Goal: Task Accomplishment & Management: Use online tool/utility

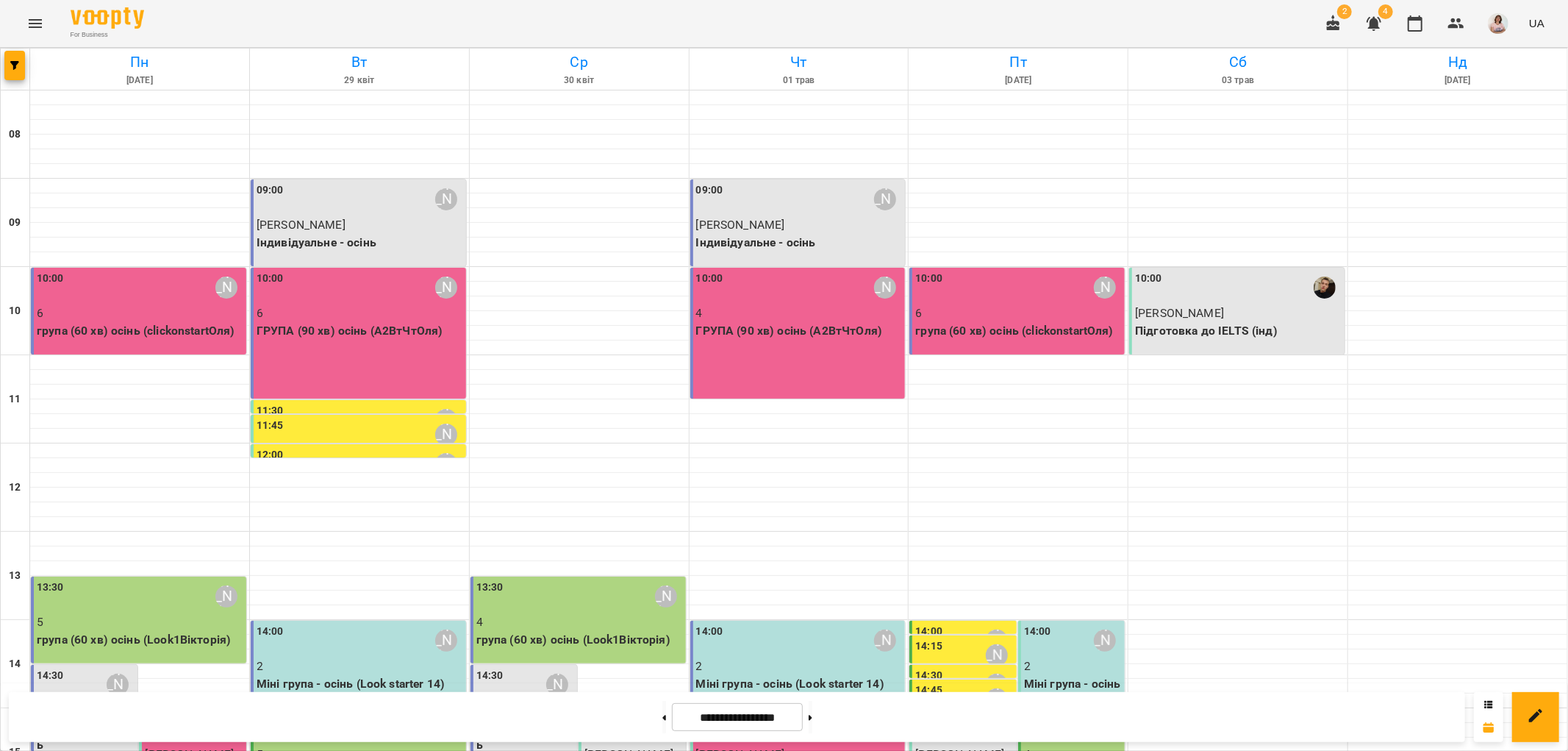
scroll to position [490, 0]
click at [663, 717] on button at bounding box center [665, 717] width 3 height 32
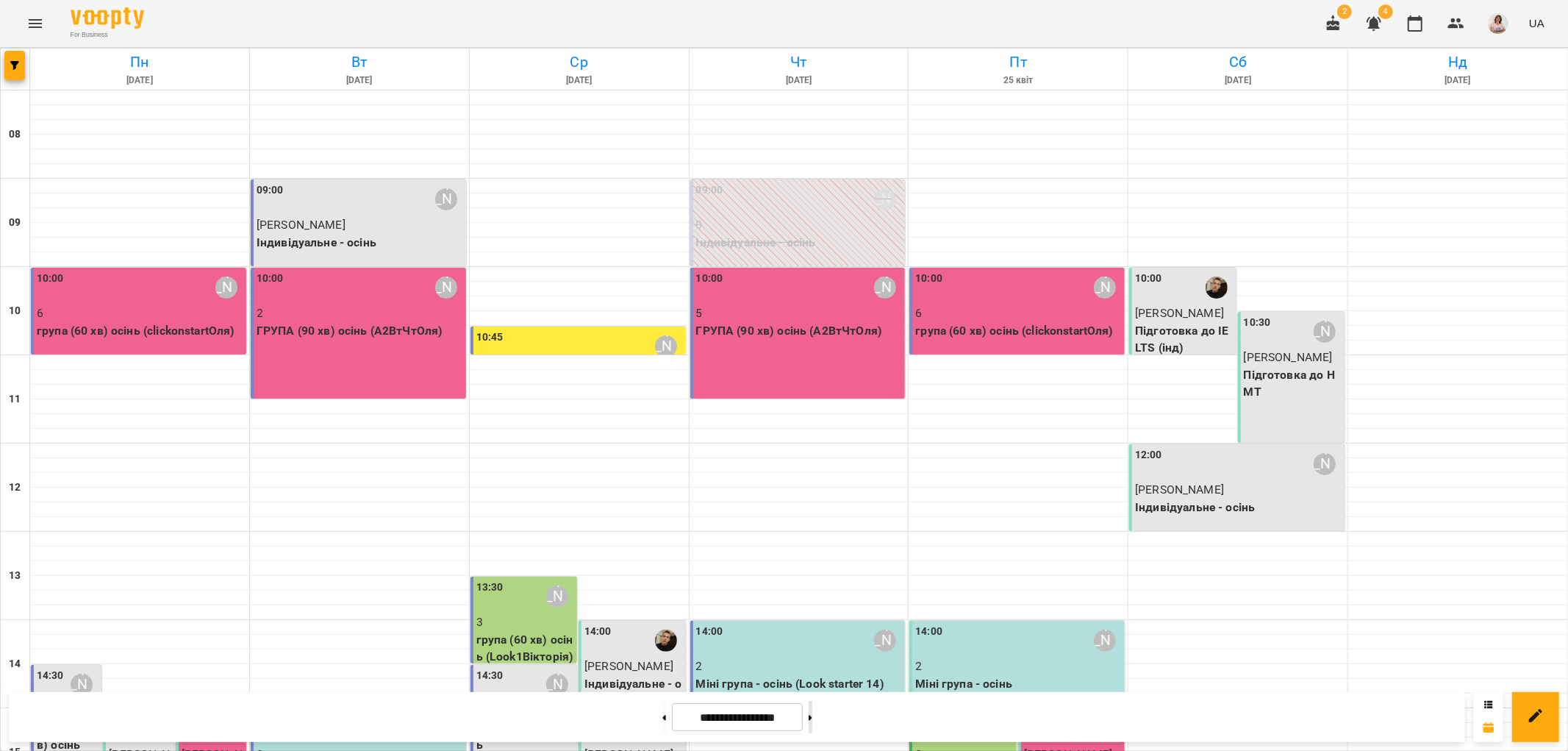
click at [812, 719] on button at bounding box center [810, 717] width 3 height 32
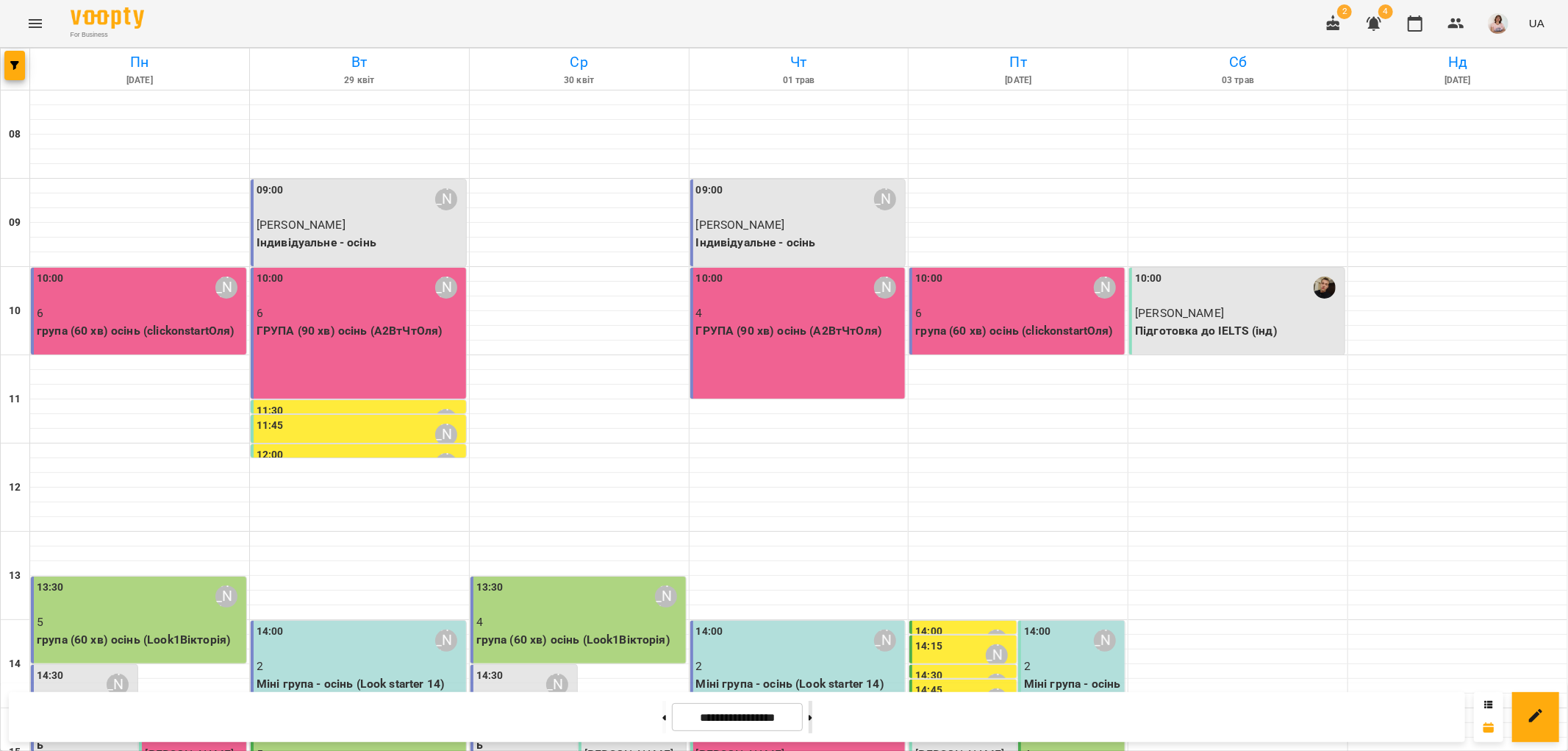
click at [812, 719] on button at bounding box center [810, 717] width 3 height 32
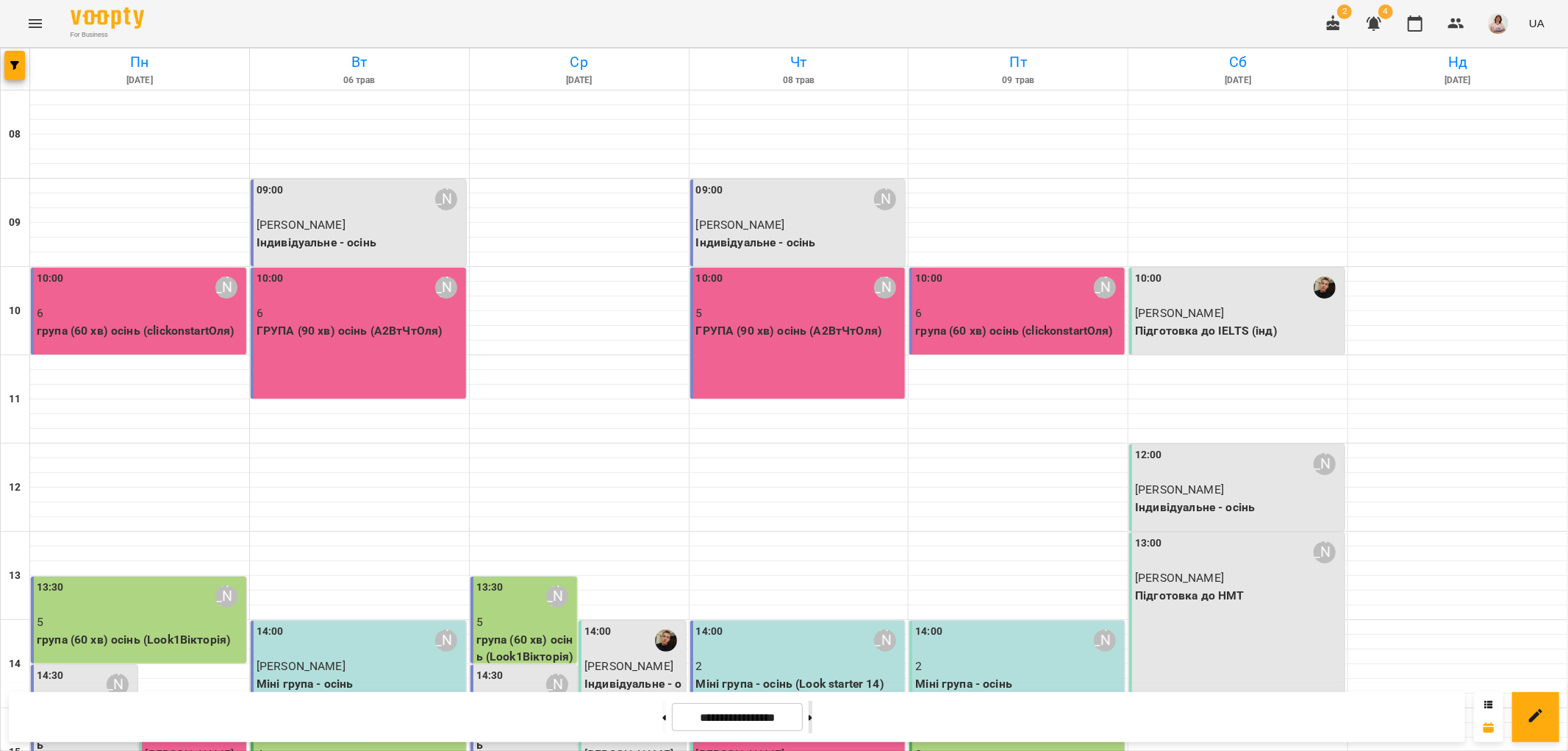
click at [812, 719] on button at bounding box center [810, 717] width 3 height 32
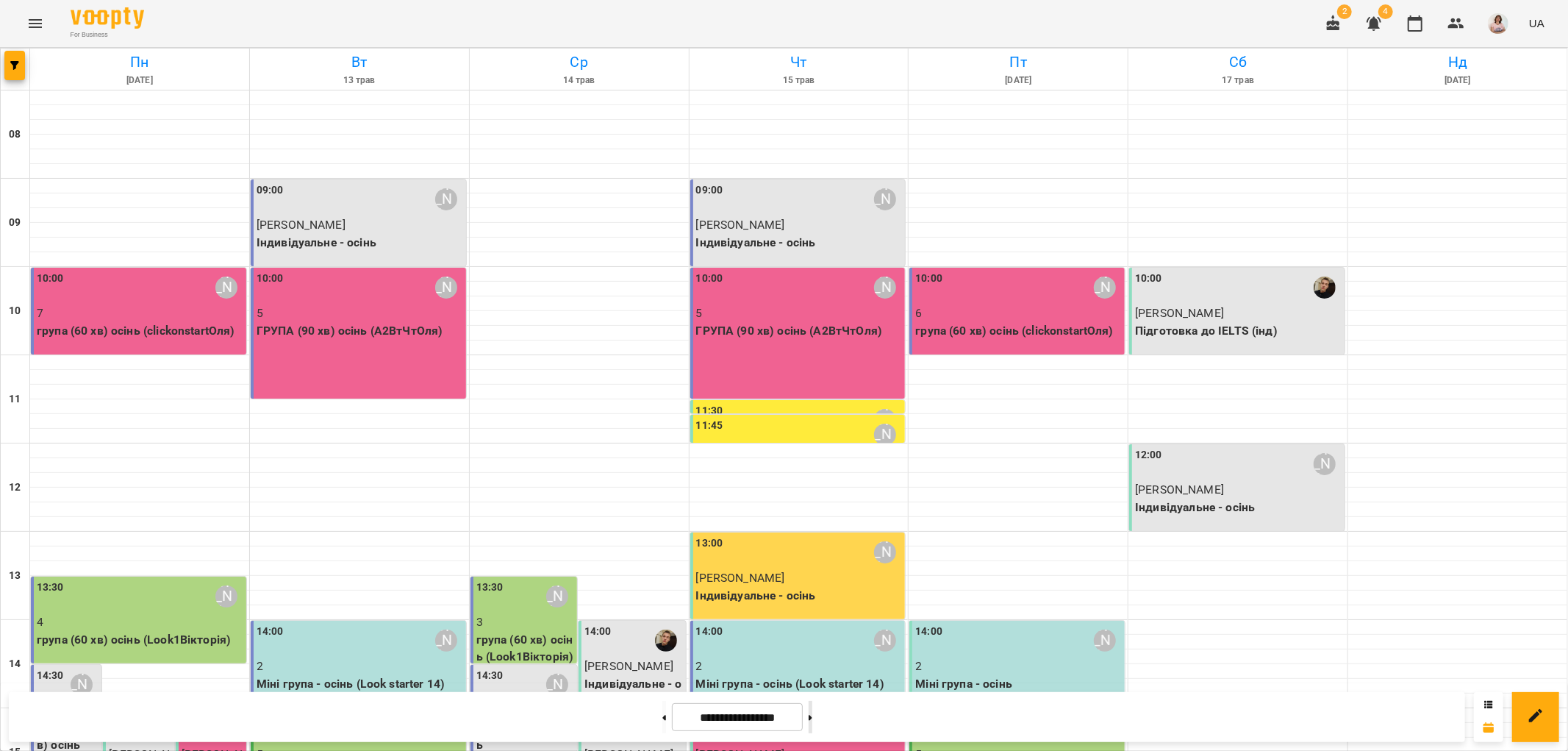
click at [812, 711] on button at bounding box center [810, 717] width 3 height 32
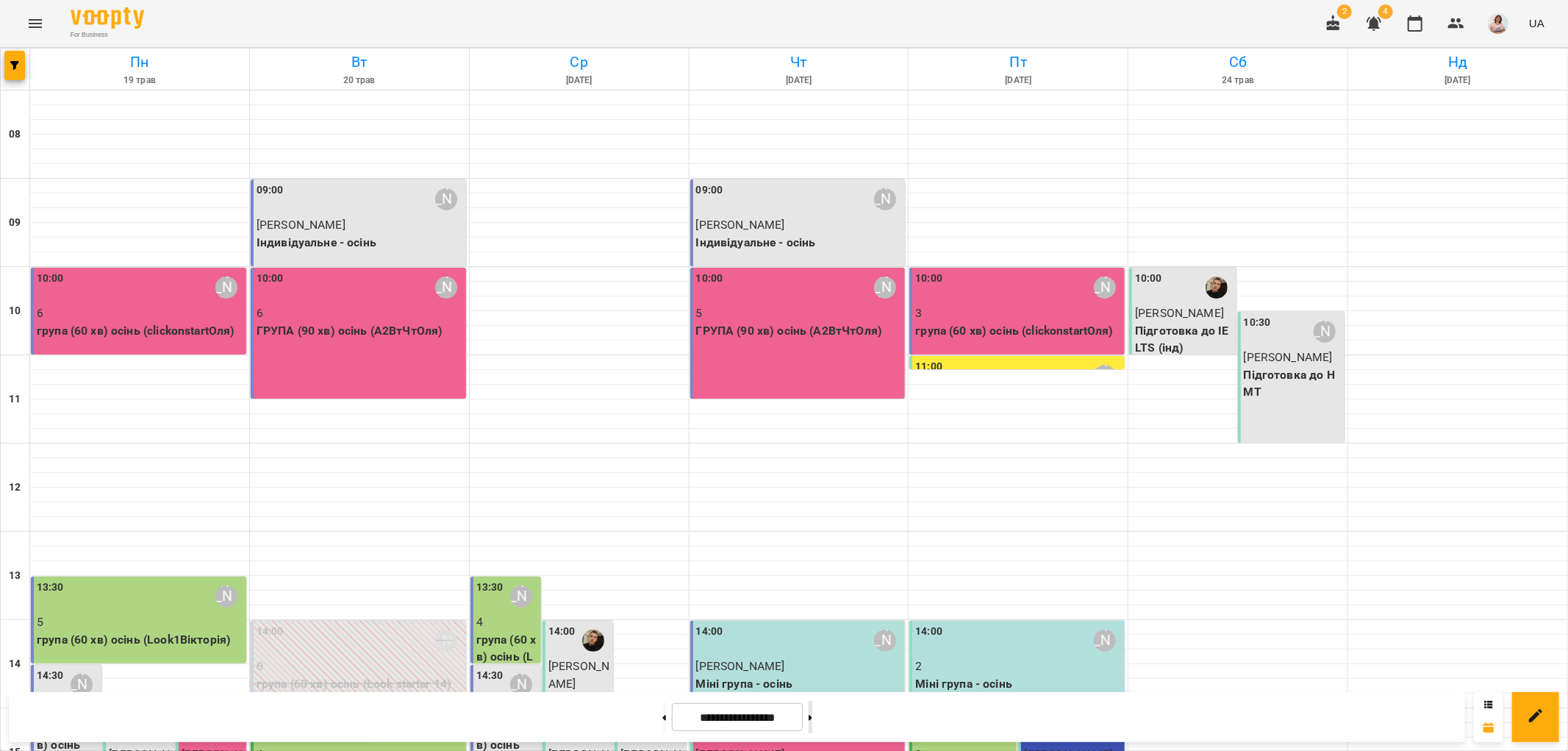
click at [812, 719] on button at bounding box center [810, 717] width 3 height 32
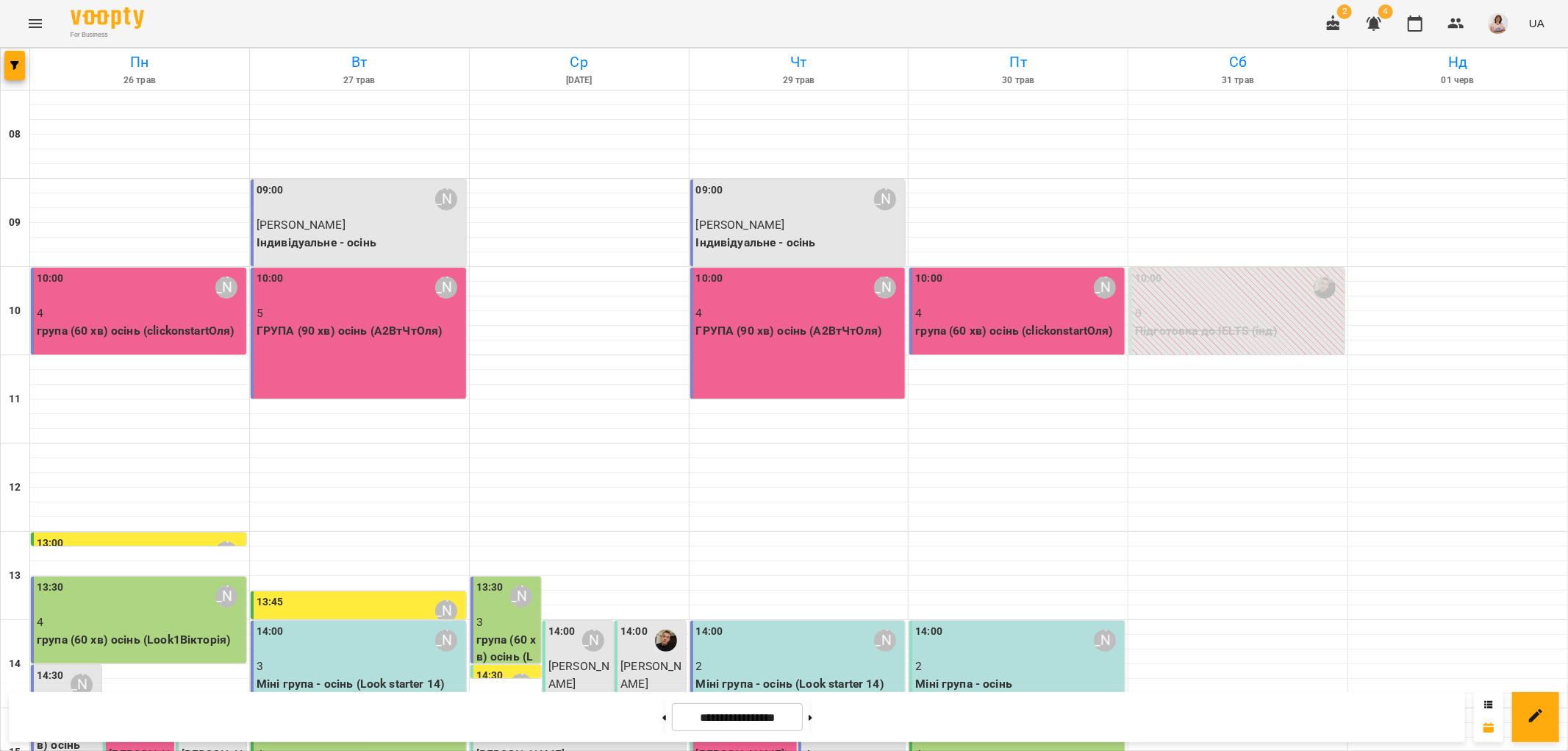
click at [566, 709] on div "15:00 [PERSON_NAME] до IELTS (інд)" at bounding box center [578, 753] width 216 height 87
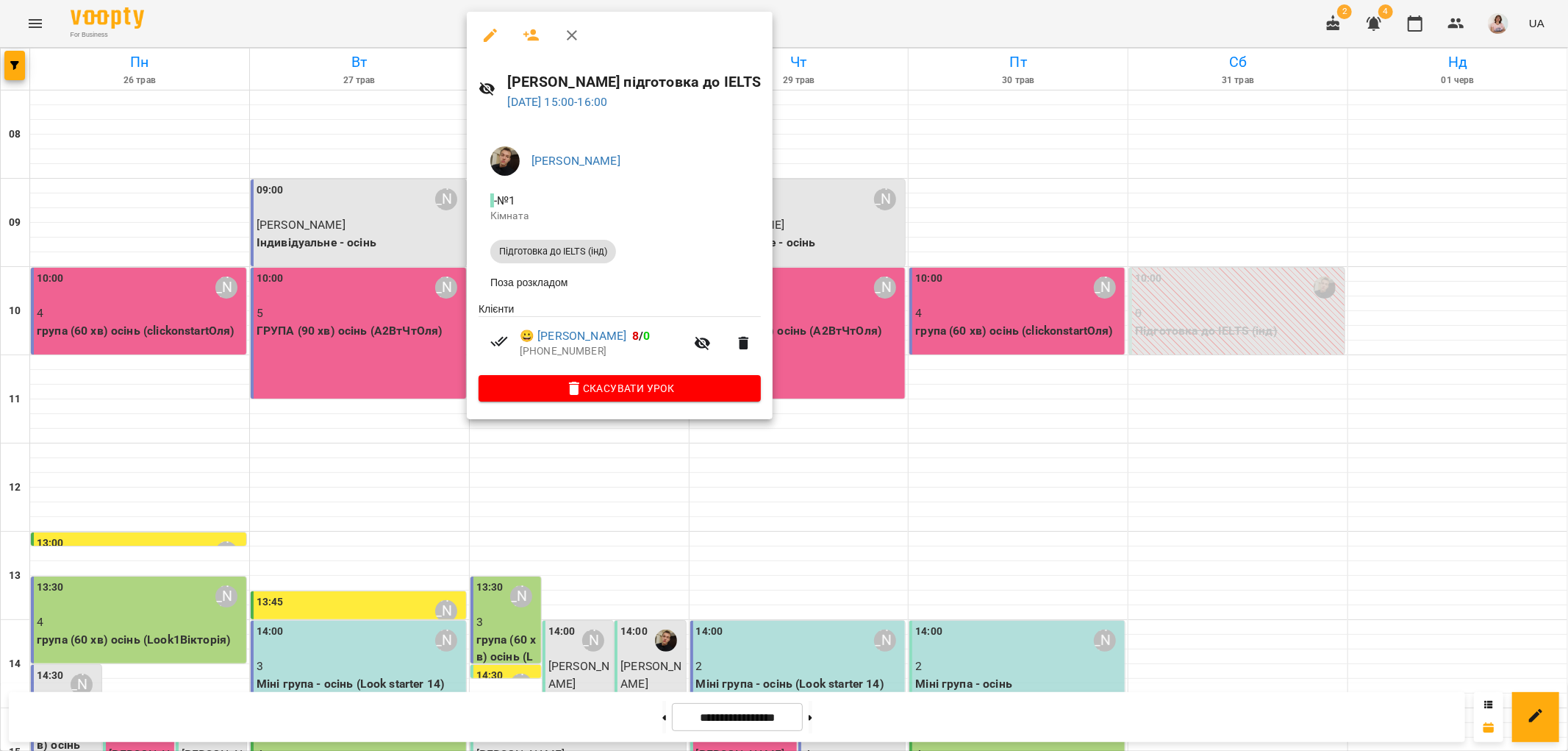
click at [855, 270] on div at bounding box center [784, 376] width 1568 height 751
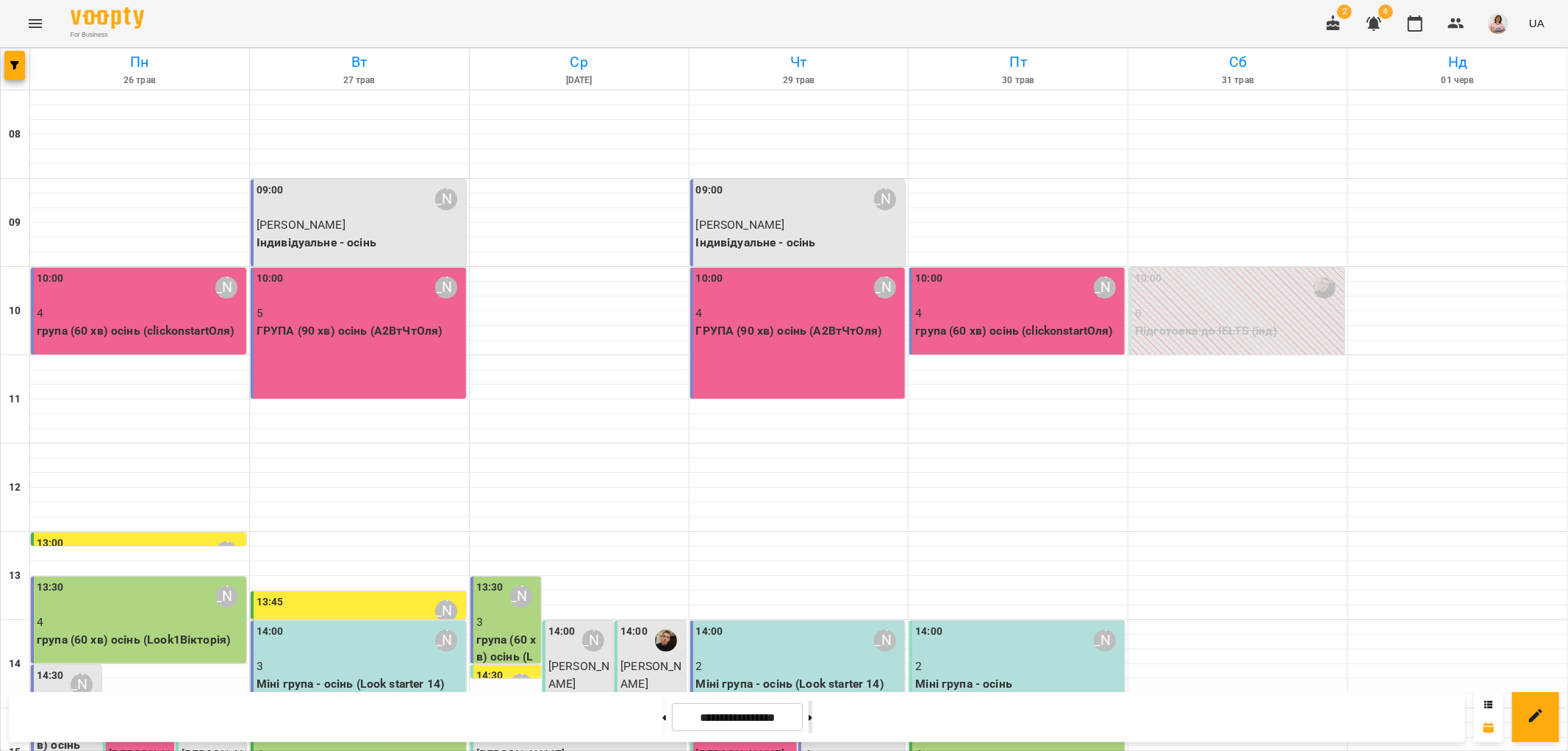
click at [812, 716] on button at bounding box center [810, 717] width 3 height 32
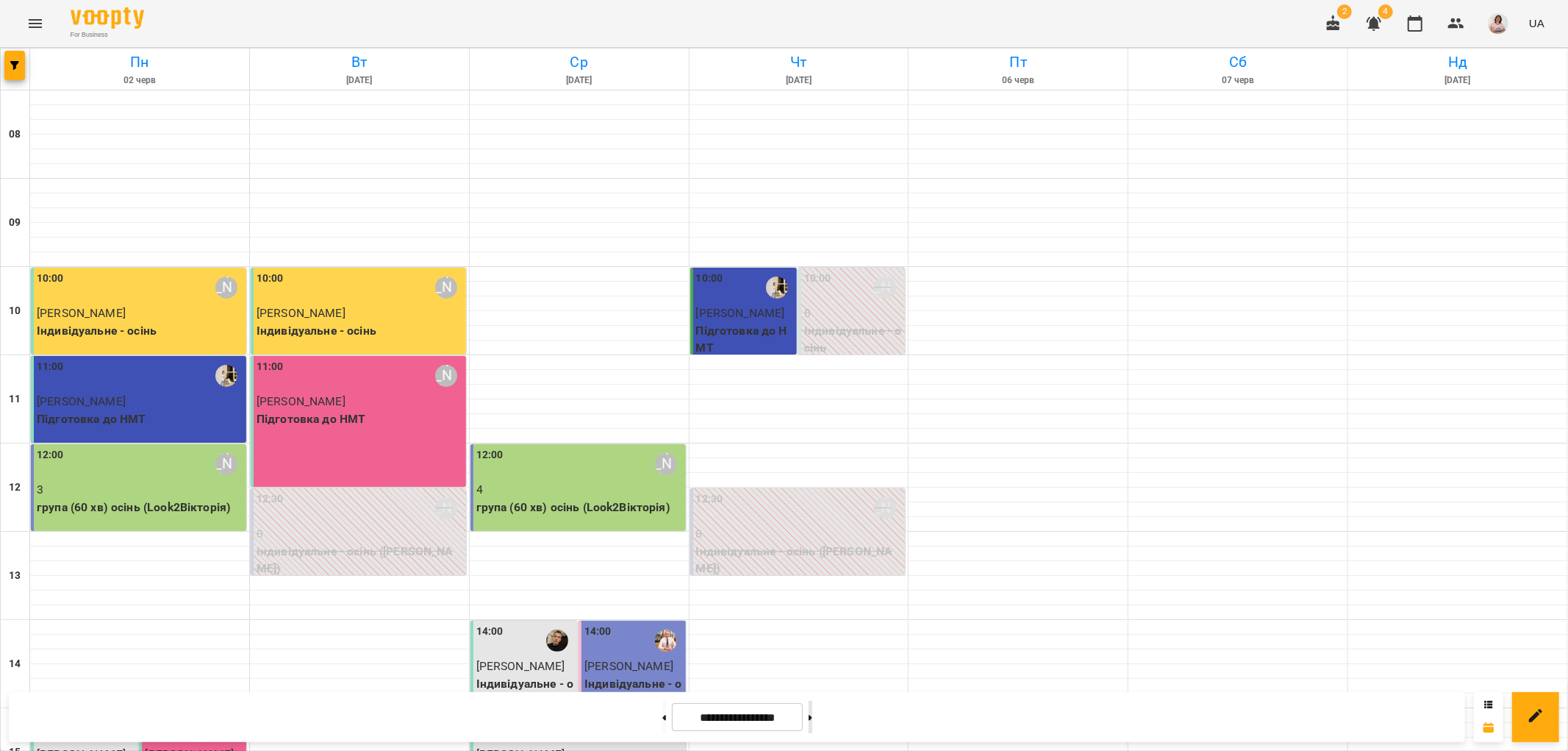
click at [812, 716] on button at bounding box center [810, 717] width 3 height 32
type input "**********"
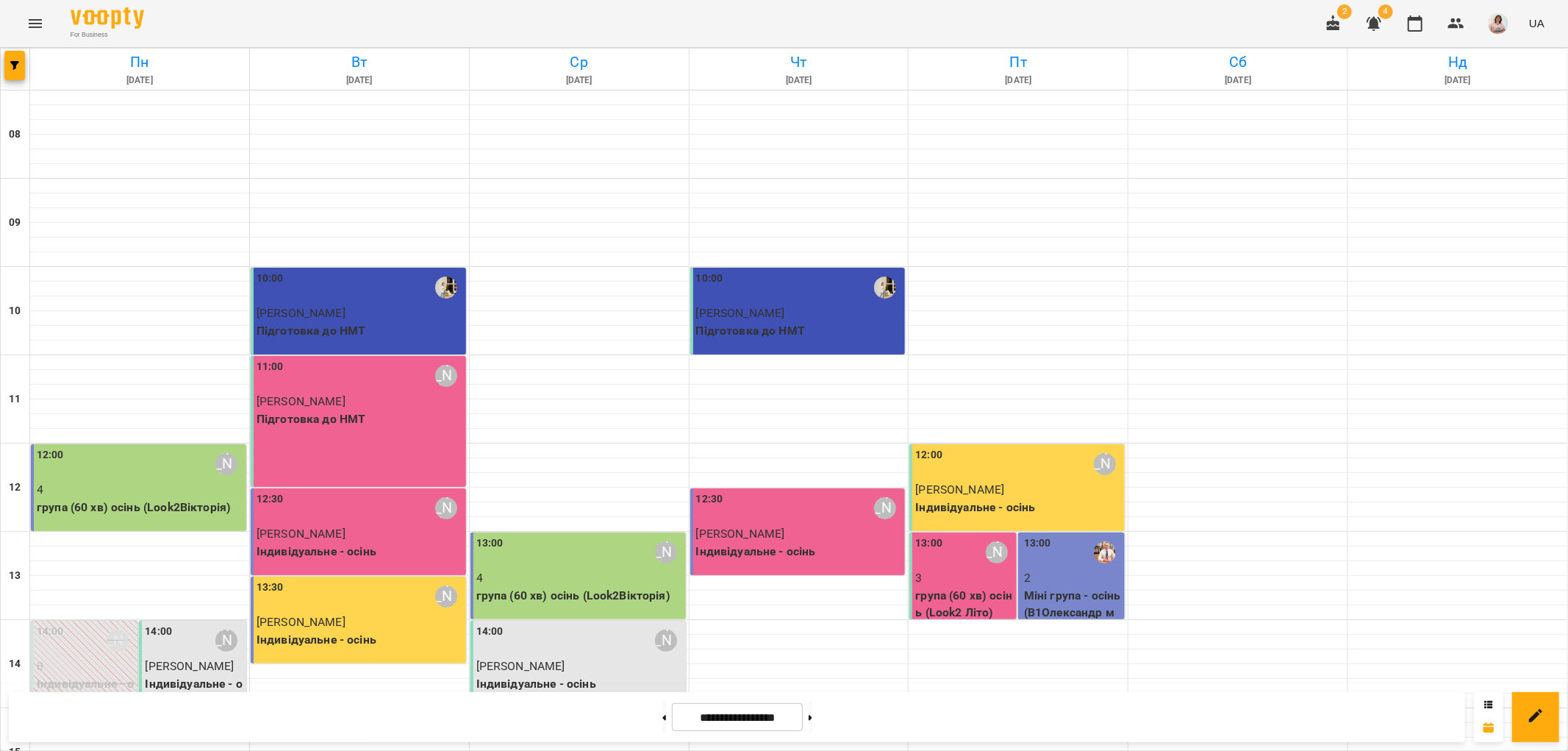
scroll to position [327, 0]
click at [177, 659] on span "[PERSON_NAME]" at bounding box center [189, 666] width 89 height 14
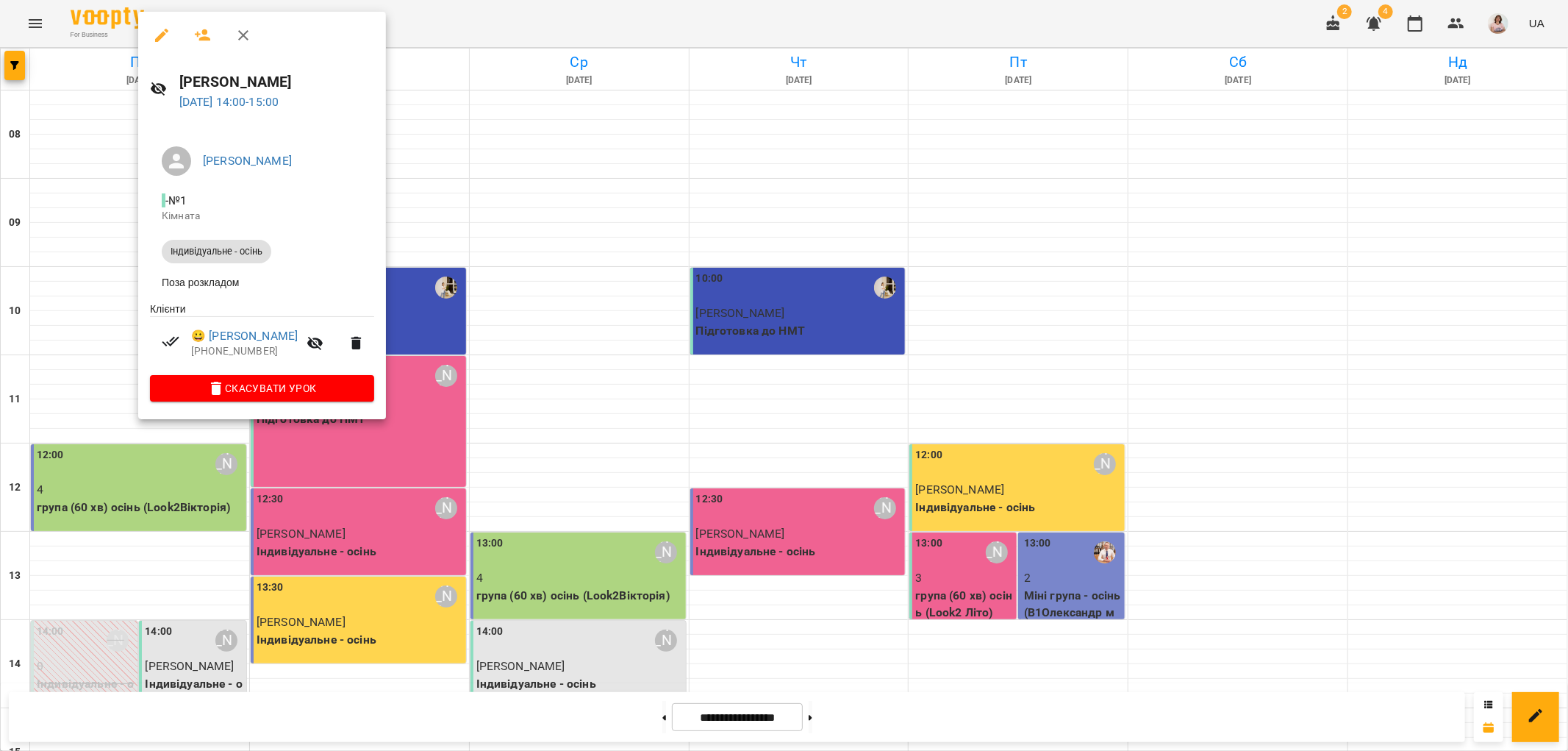
click at [578, 350] on div at bounding box center [784, 376] width 1568 height 751
